Goal: Check status

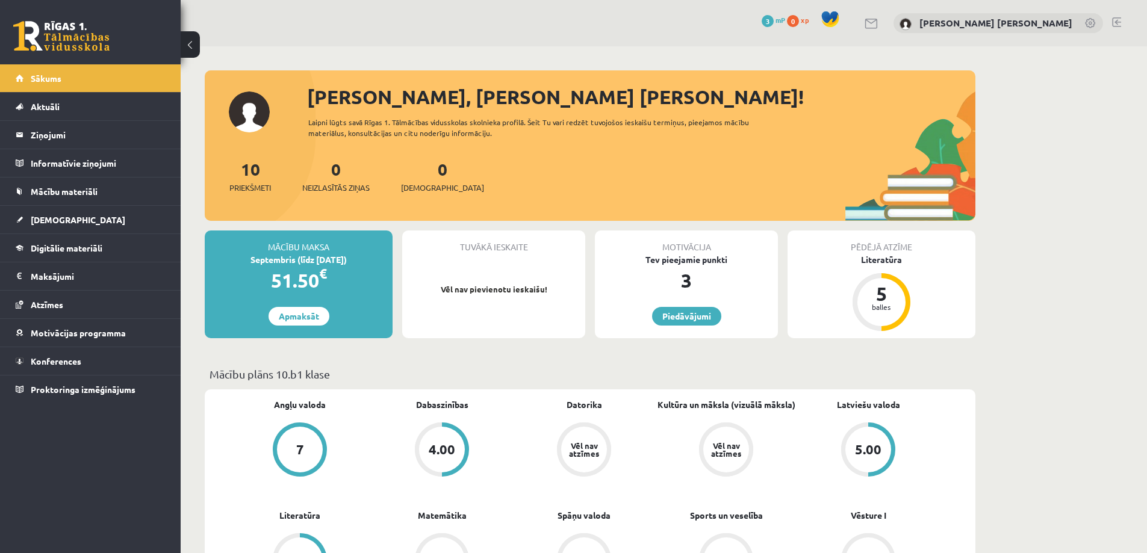
click at [891, 245] on div "Pēdējā atzīme" at bounding box center [881, 242] width 188 height 23
click at [871, 310] on div "balles" at bounding box center [881, 306] width 36 height 7
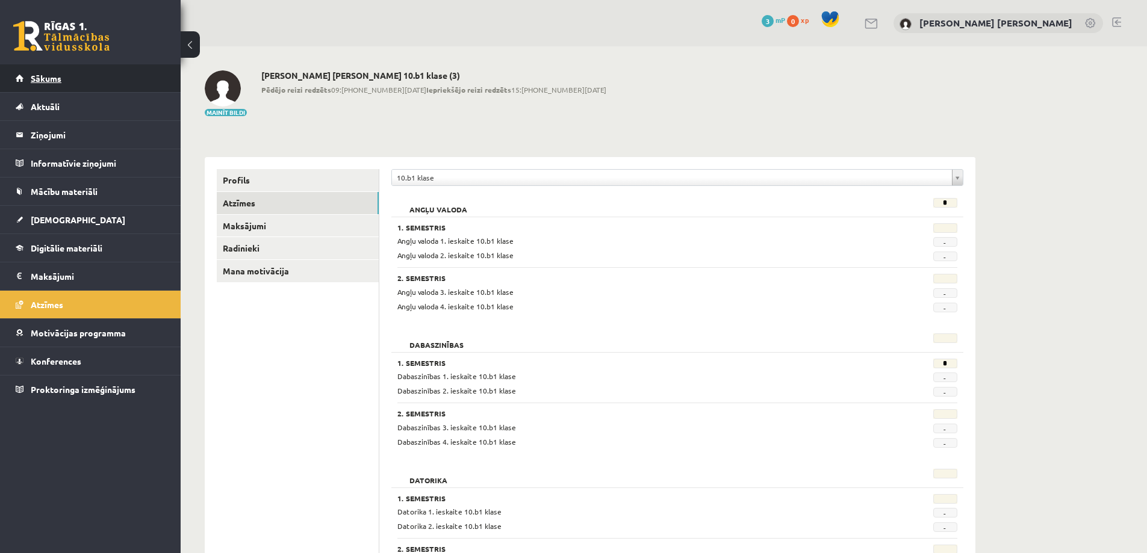
click at [55, 78] on span "Sākums" at bounding box center [46, 78] width 31 height 11
